Goal: Find specific page/section: Find specific page/section

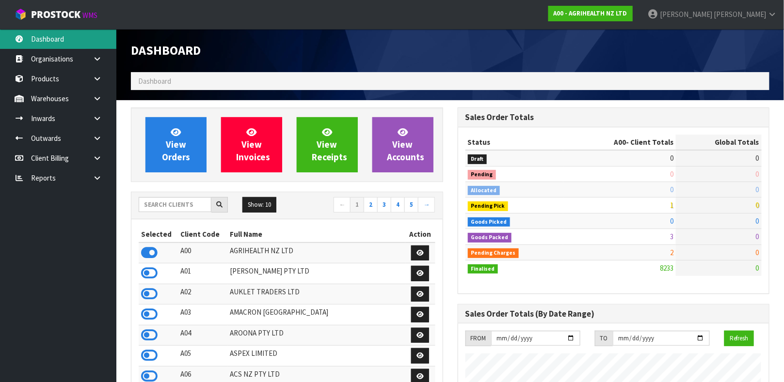
scroll to position [735, 326]
click at [198, 205] on input "text" at bounding box center [175, 204] width 73 height 15
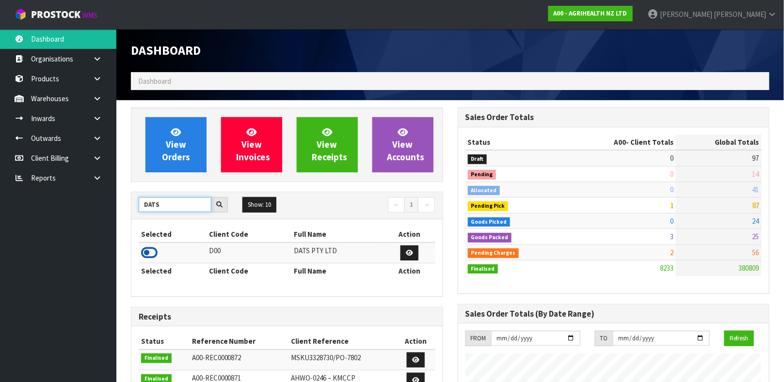
type input "DATS"
click at [152, 248] on icon at bounding box center [149, 253] width 16 height 15
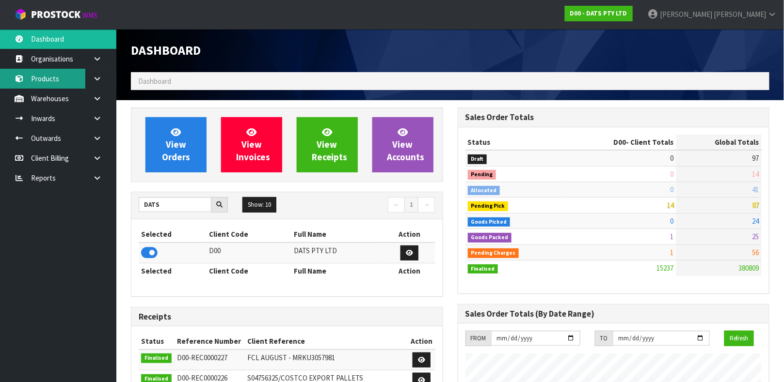
click at [71, 80] on link "Products" at bounding box center [58, 79] width 116 height 20
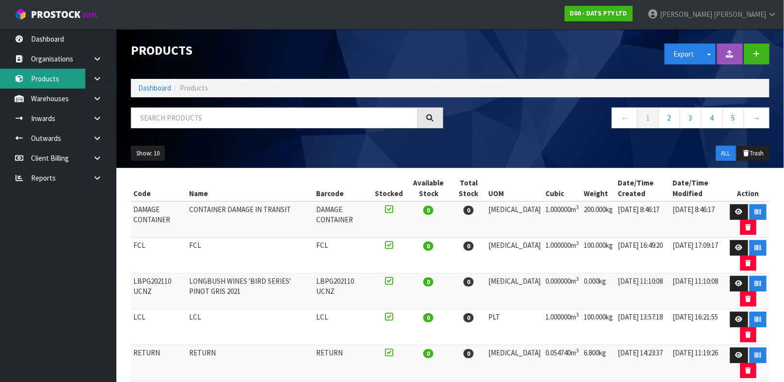
click at [0, 69] on link "Products" at bounding box center [58, 79] width 116 height 20
click at [191, 119] on input "text" at bounding box center [274, 118] width 287 height 21
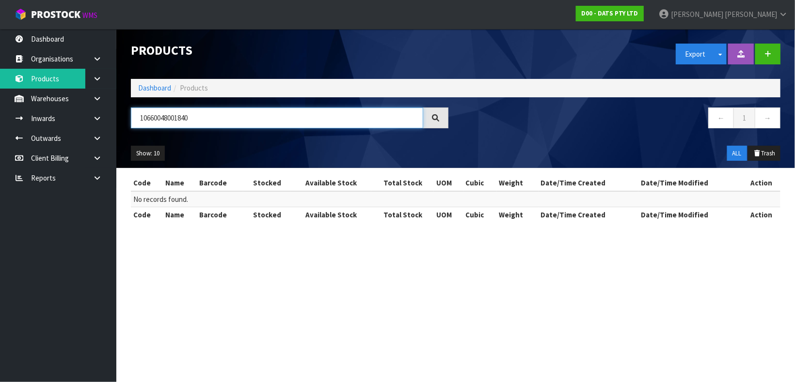
click at [191, 119] on input "10660048001840" at bounding box center [277, 118] width 292 height 21
click at [191, 120] on input "10660048001840" at bounding box center [277, 118] width 292 height 21
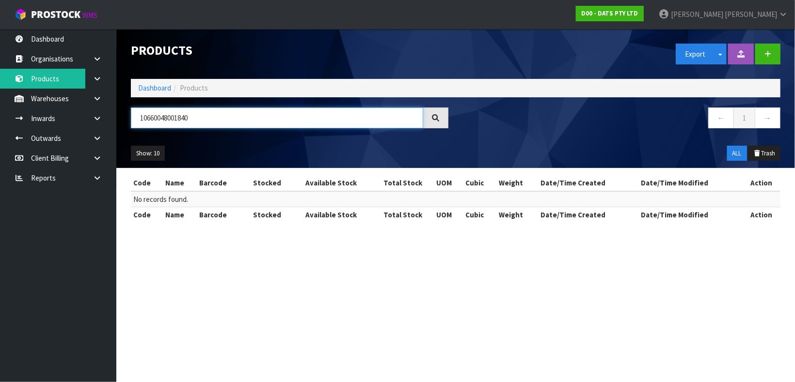
click at [191, 120] on input "10660048001840" at bounding box center [277, 118] width 292 height 21
type input "20660048001847"
click at [94, 96] on icon at bounding box center [97, 98] width 9 height 7
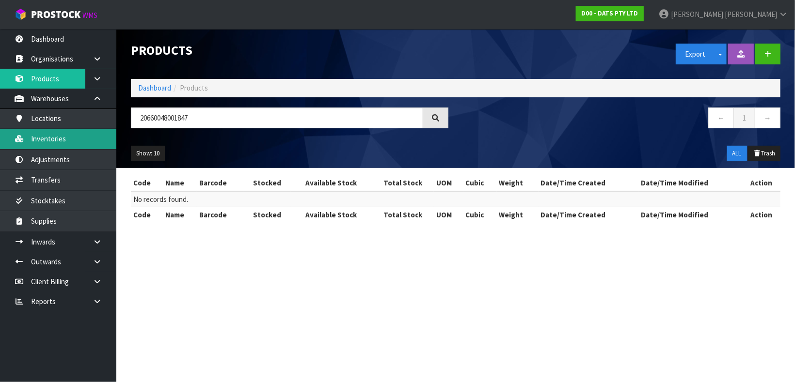
click at [93, 146] on link "Inventories" at bounding box center [58, 139] width 116 height 20
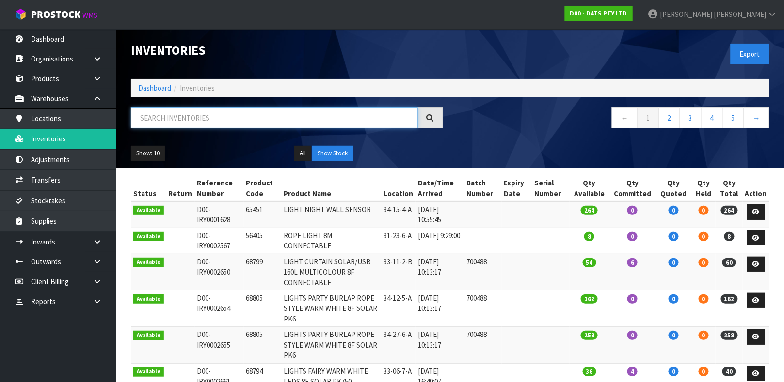
click at [200, 114] on input "text" at bounding box center [274, 118] width 287 height 21
type input "0048001840"
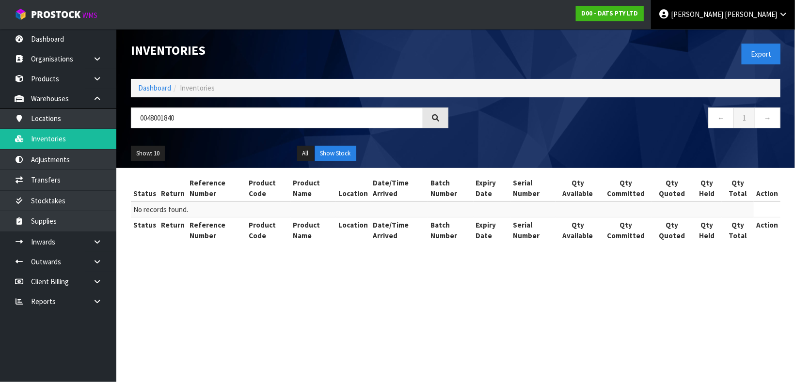
click at [723, 13] on span "[PERSON_NAME]" at bounding box center [697, 14] width 52 height 9
click at [750, 41] on link "Logout" at bounding box center [756, 38] width 77 height 13
